Goal: Check status: Check status

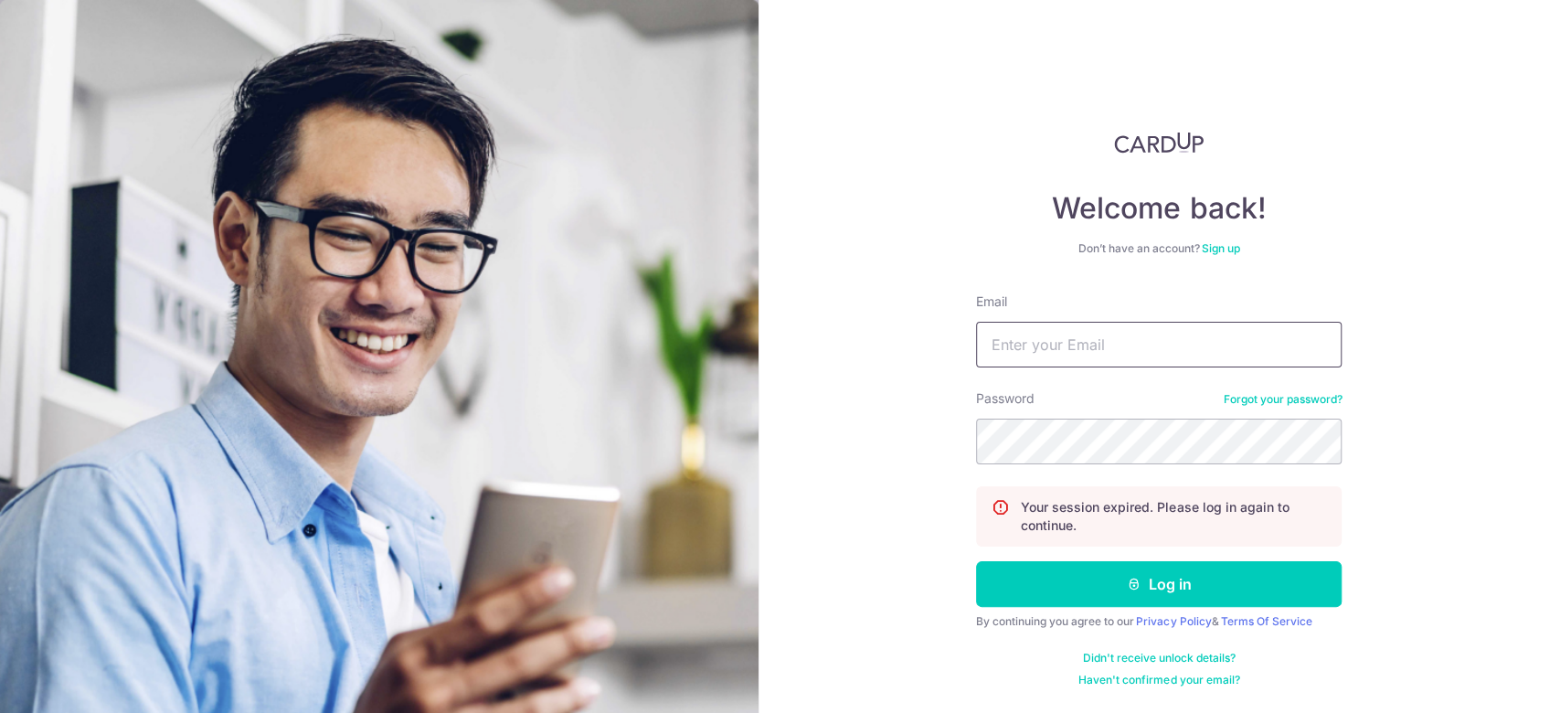
click at [1039, 350] on input "Email" at bounding box center [1158, 345] width 365 height 46
type input "[EMAIL_ADDRESS][DOMAIN_NAME]"
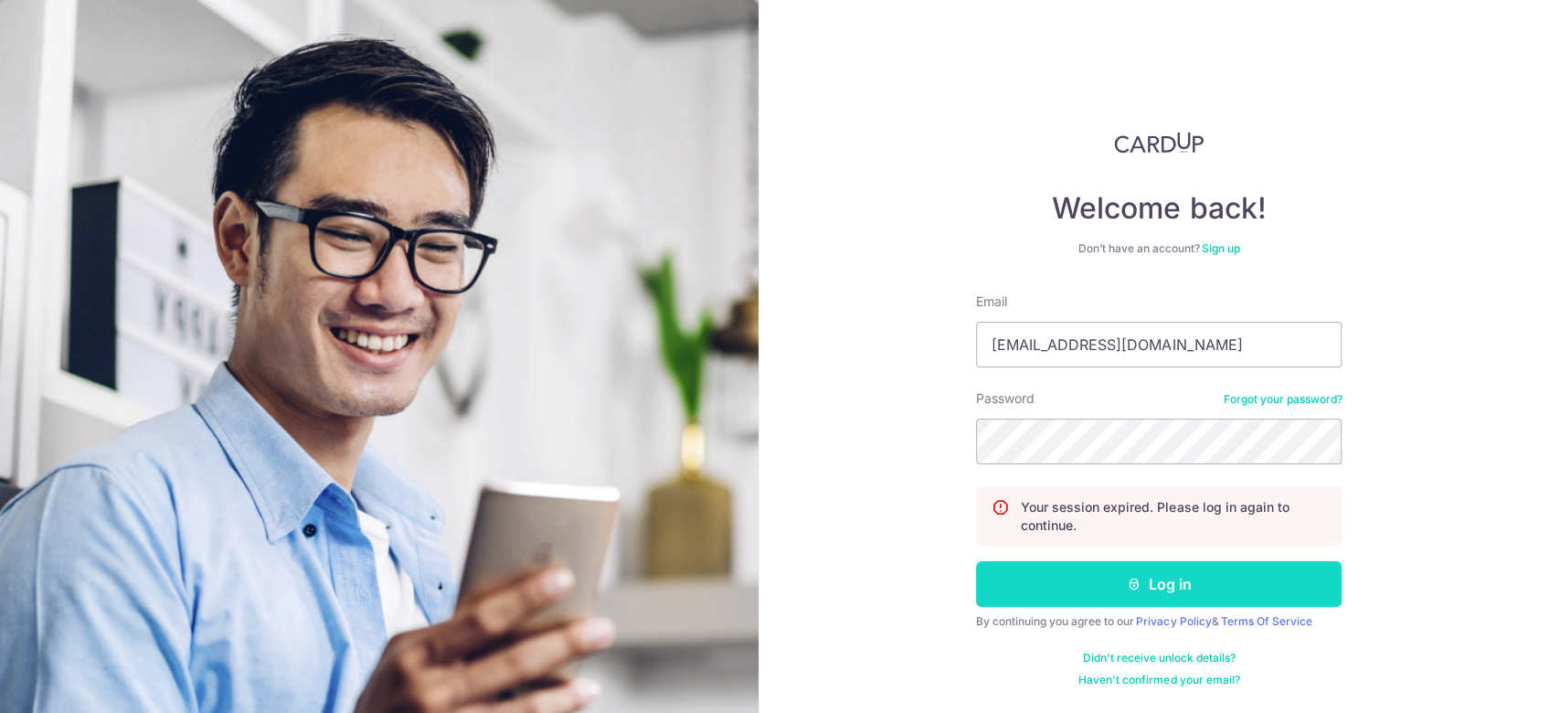
click at [1145, 605] on button "Log in" at bounding box center [1158, 584] width 365 height 46
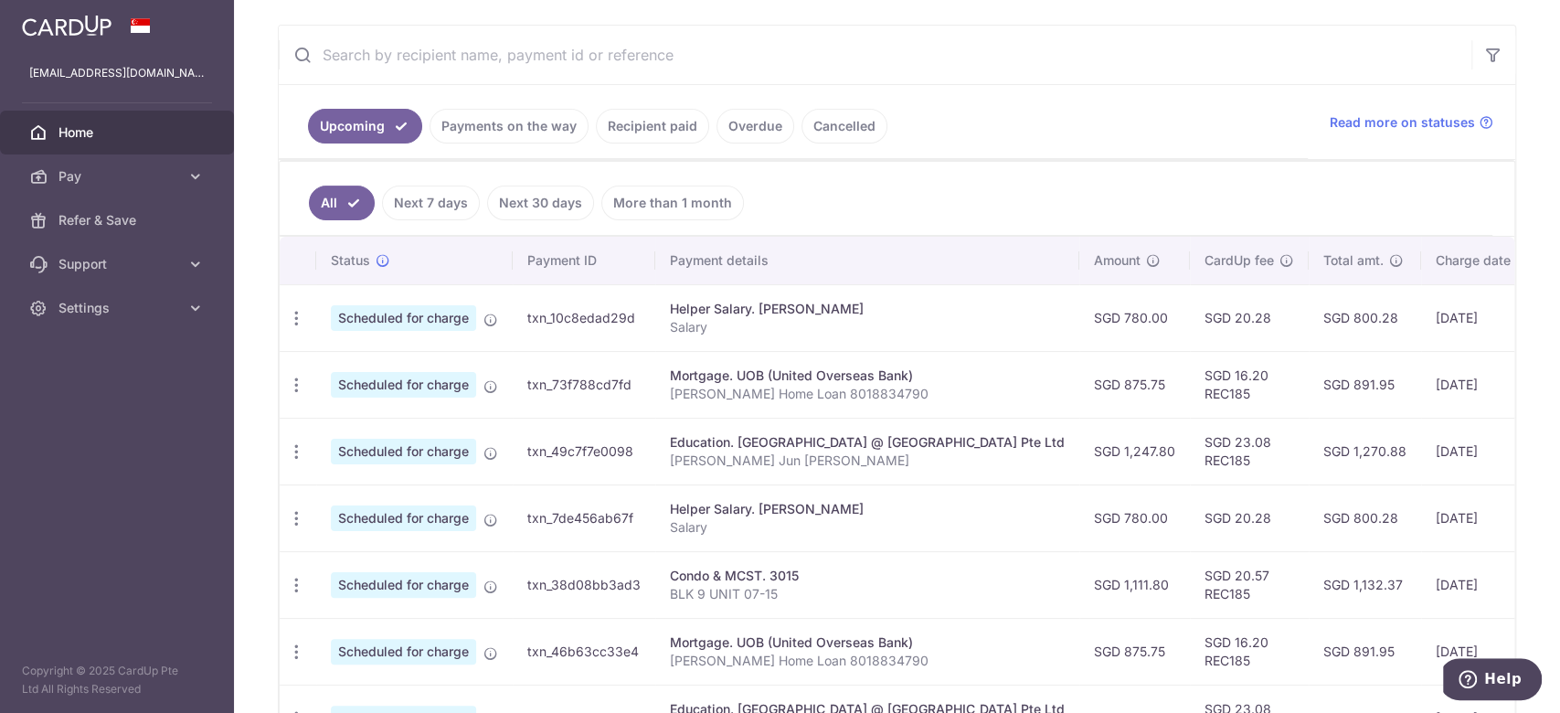
scroll to position [365, 0]
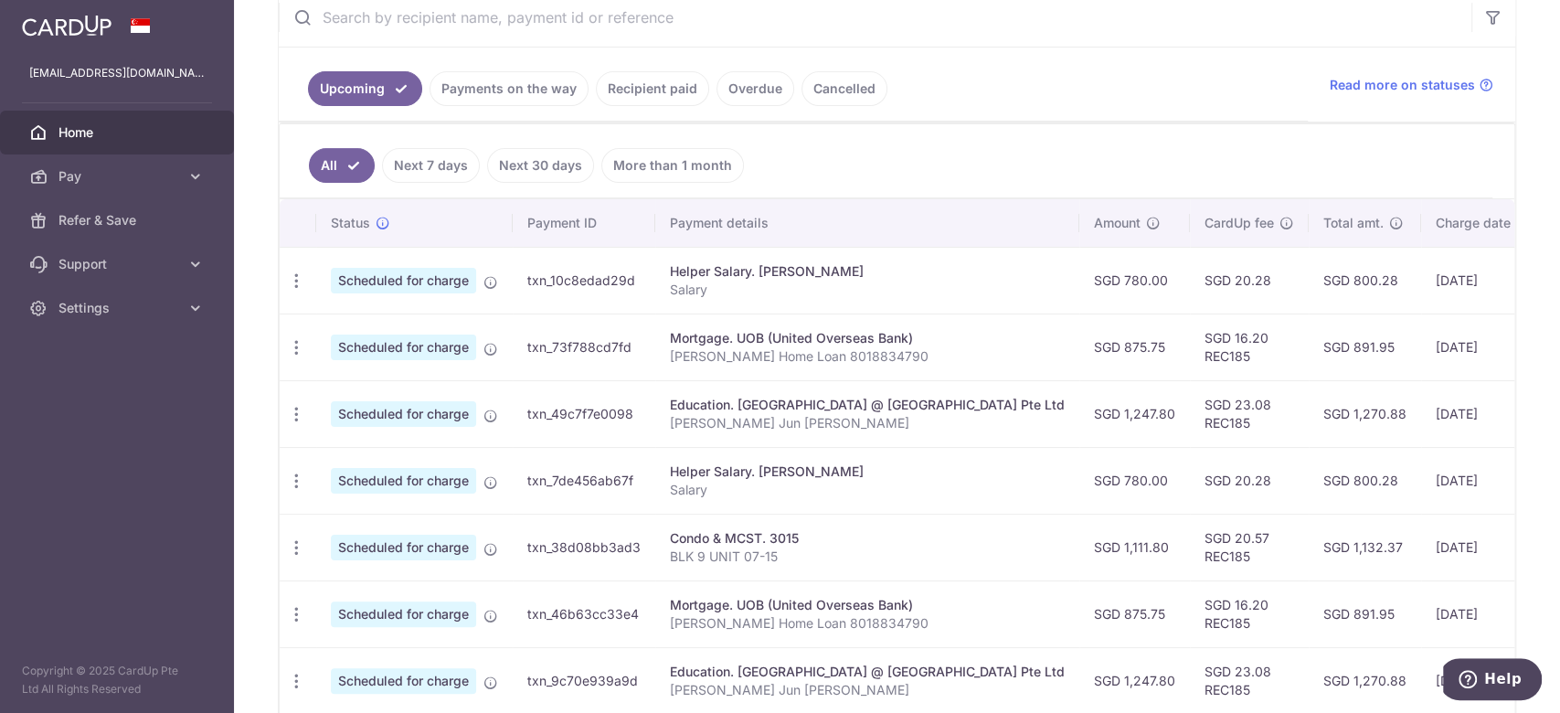
drag, startPoint x: 1228, startPoint y: 479, endPoint x: 1216, endPoint y: 361, distance: 118.5
click at [1216, 361] on tbody "Update payment Cancel payment Upload doc Scheduled for charge txn_10c8edad29d H…" at bounding box center [1034, 580] width 1509 height 667
click at [1082, 457] on td "SGD 780.00" at bounding box center [1134, 480] width 111 height 67
drag, startPoint x: 800, startPoint y: 270, endPoint x: 874, endPoint y: 401, distance: 149.7
click at [859, 401] on tbody "Update payment Cancel payment Upload doc Scheduled for charge txn_10c8edad29d H…" at bounding box center [1034, 580] width 1509 height 667
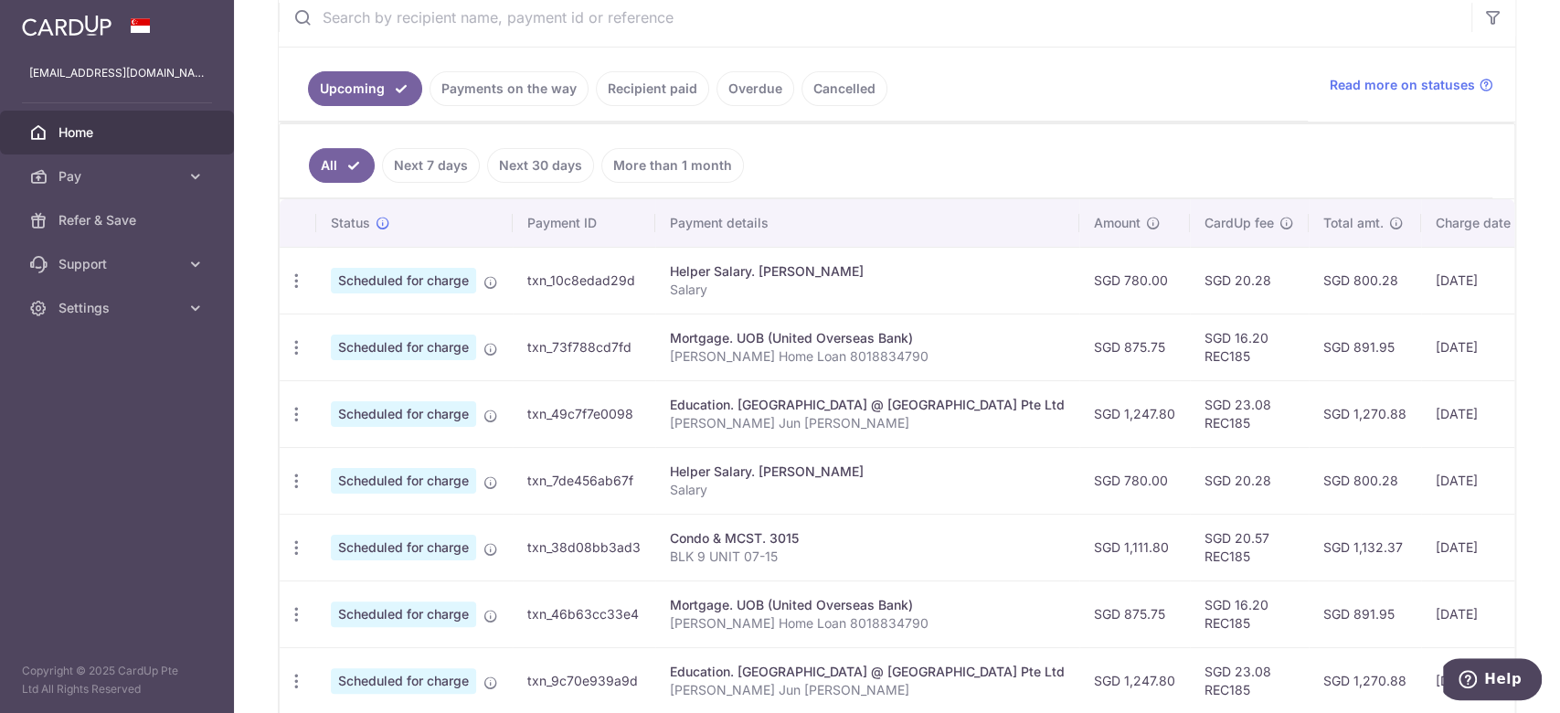
click at [878, 399] on div "Education. Children's Cove Preschool @ Pasir Ris Pte Ltd" at bounding box center [867, 405] width 395 height 18
click at [882, 391] on td "Education. Children's Cove Preschool @ Pasir Ris Pte Ltd Leong Jun Ming Asher" at bounding box center [867, 413] width 424 height 67
drag, startPoint x: 1531, startPoint y: 296, endPoint x: 1539, endPoint y: 304, distance: 11.6
click at [1539, 304] on div "× Pause Schedule Pause all future payments in this series Pause just this one p…" at bounding box center [897, 356] width 1326 height 713
